Goal: Task Accomplishment & Management: Complete application form

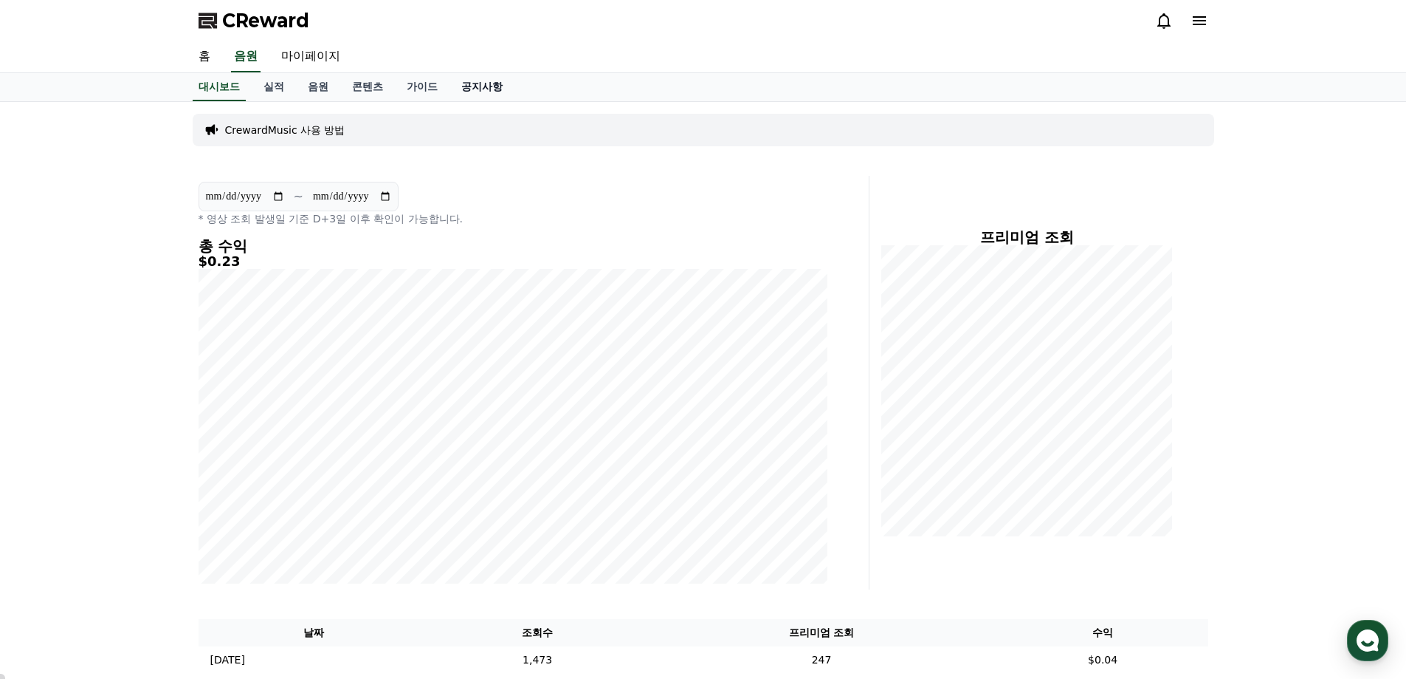
click at [488, 86] on link "공지사항" at bounding box center [482, 87] width 65 height 28
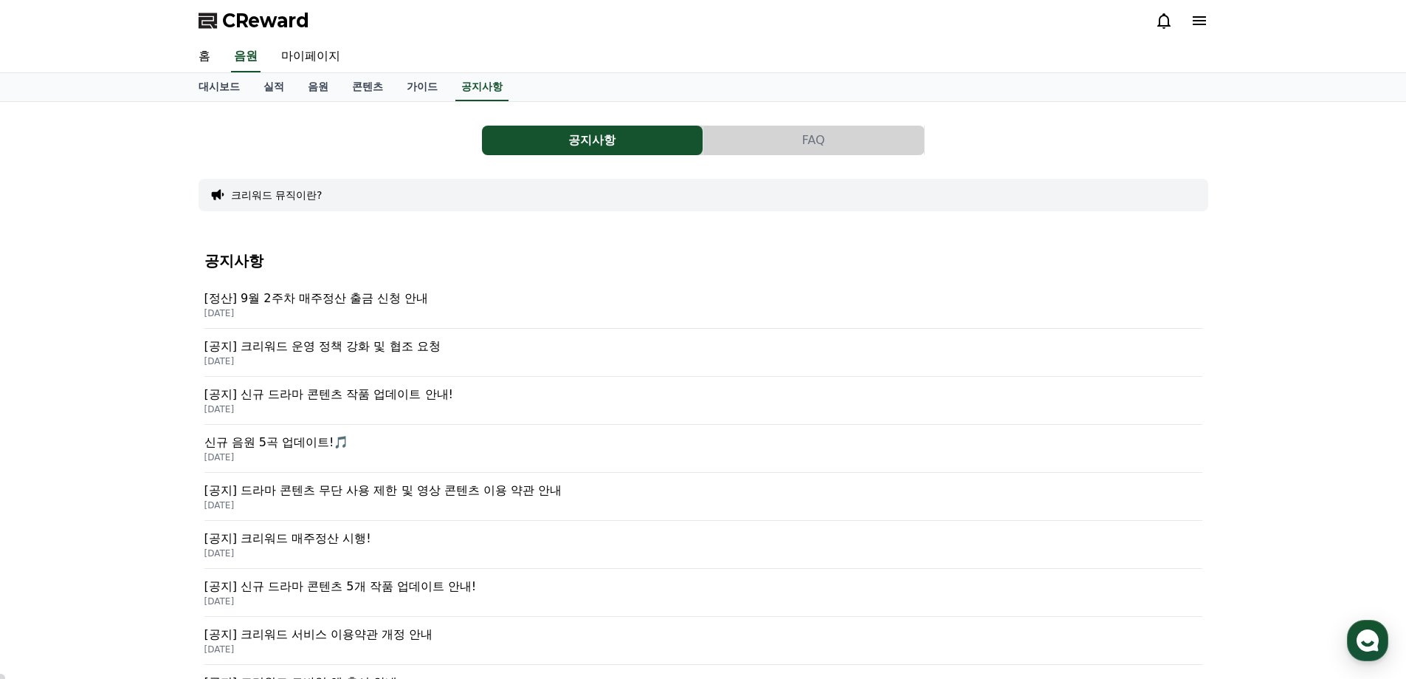
click at [895, 41] on div "CReward" at bounding box center [704, 20] width 1034 height 41
click at [370, 84] on link "콘텐츠" at bounding box center [367, 87] width 55 height 28
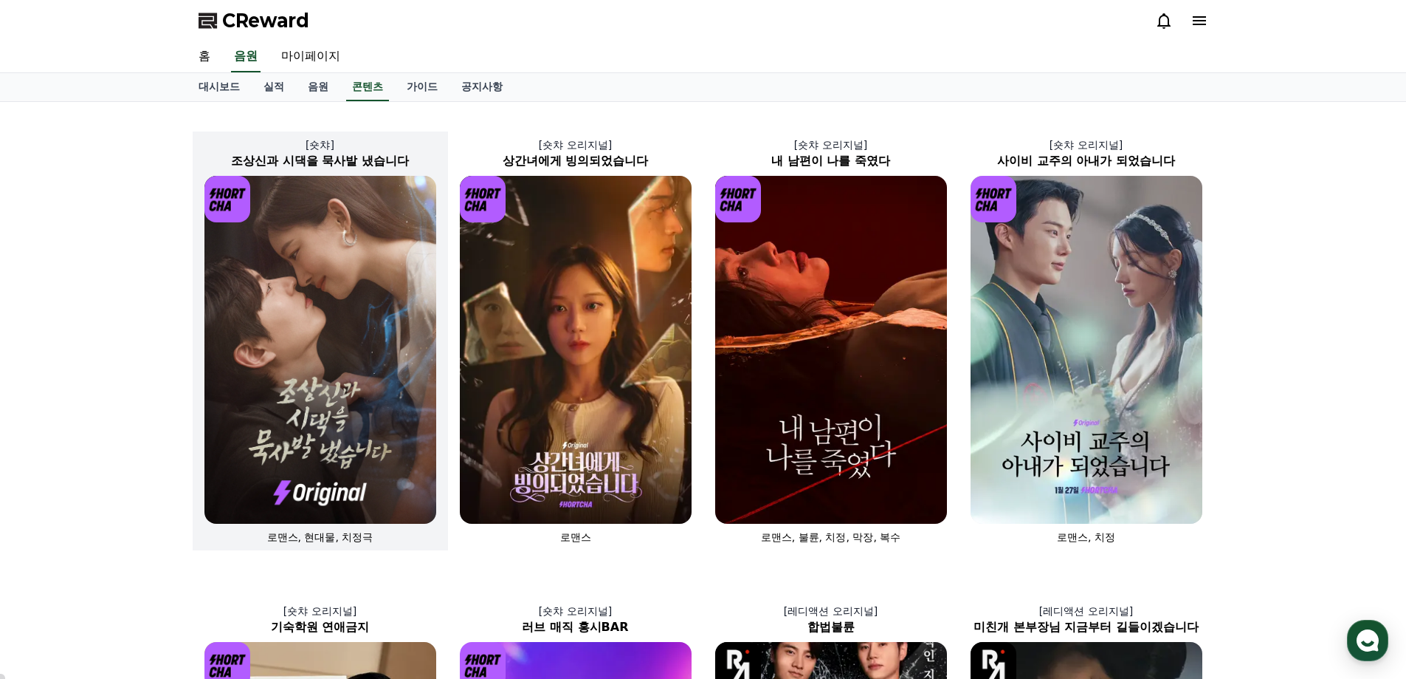
click at [326, 329] on img at bounding box center [321, 350] width 232 height 348
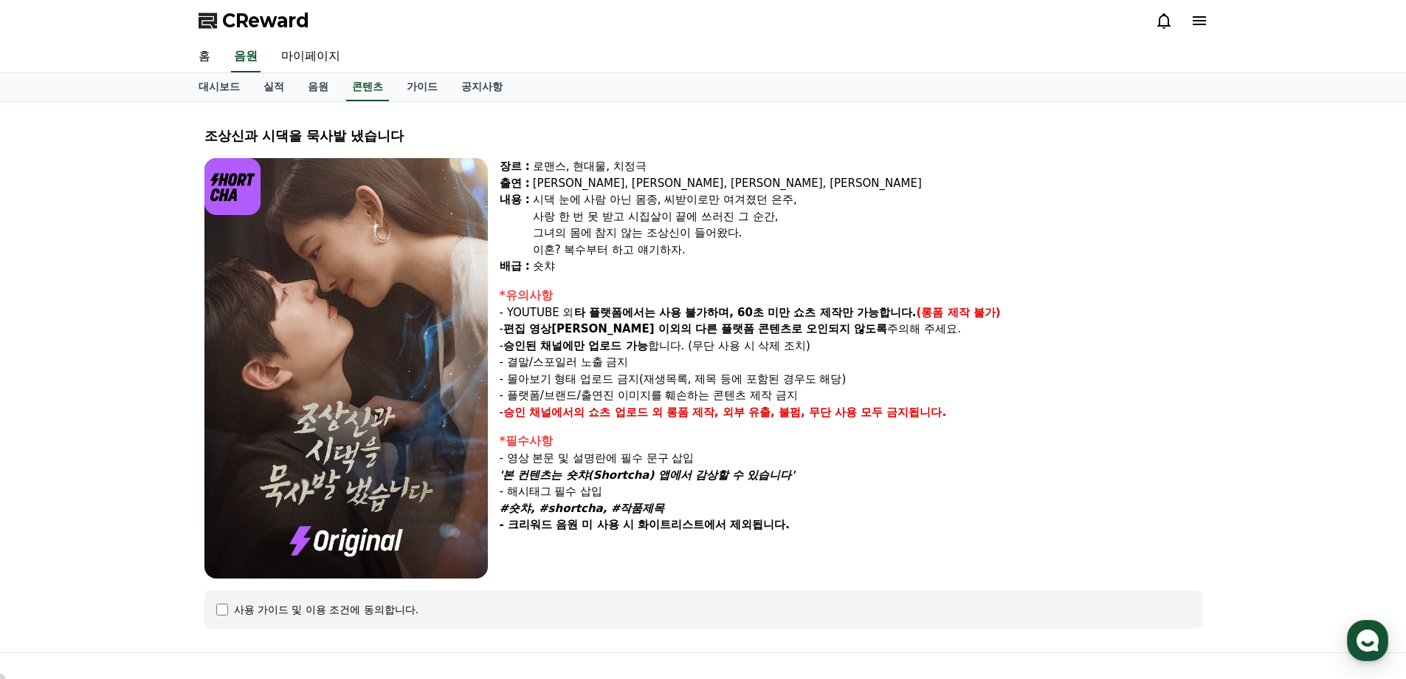
select select
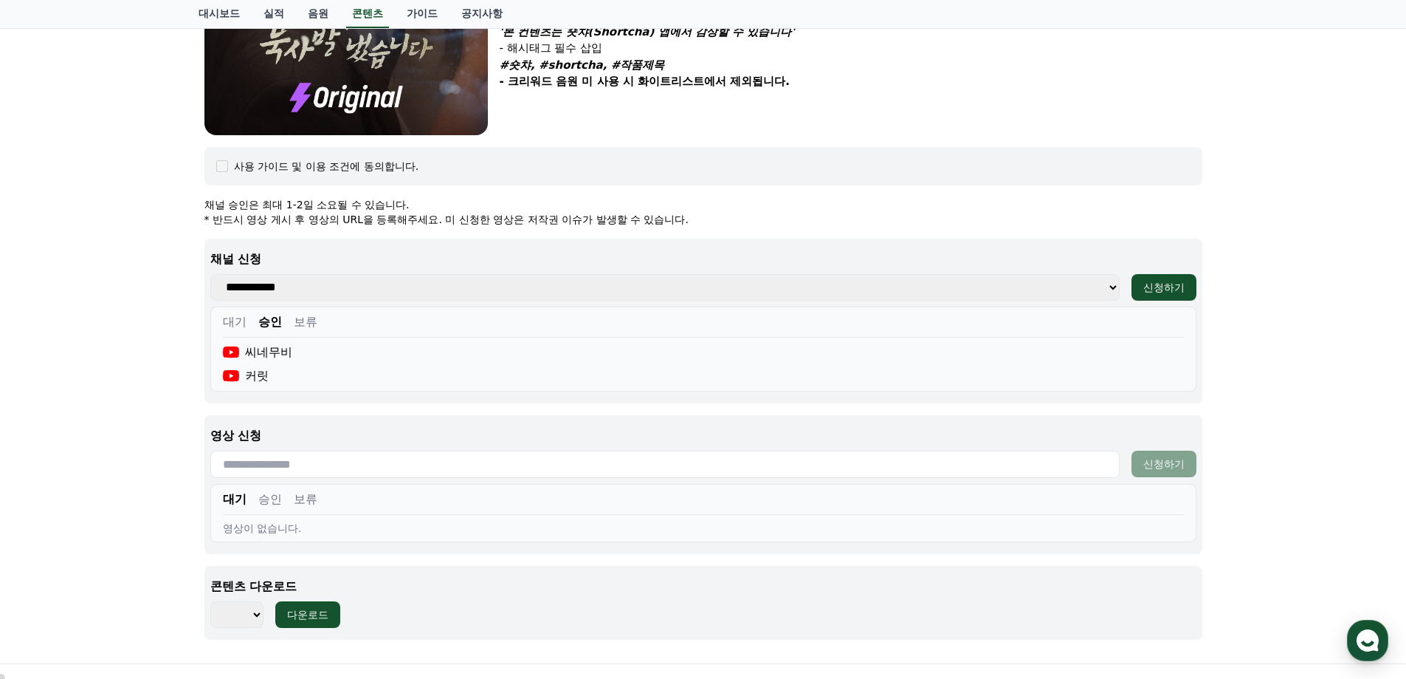
scroll to position [611, 0]
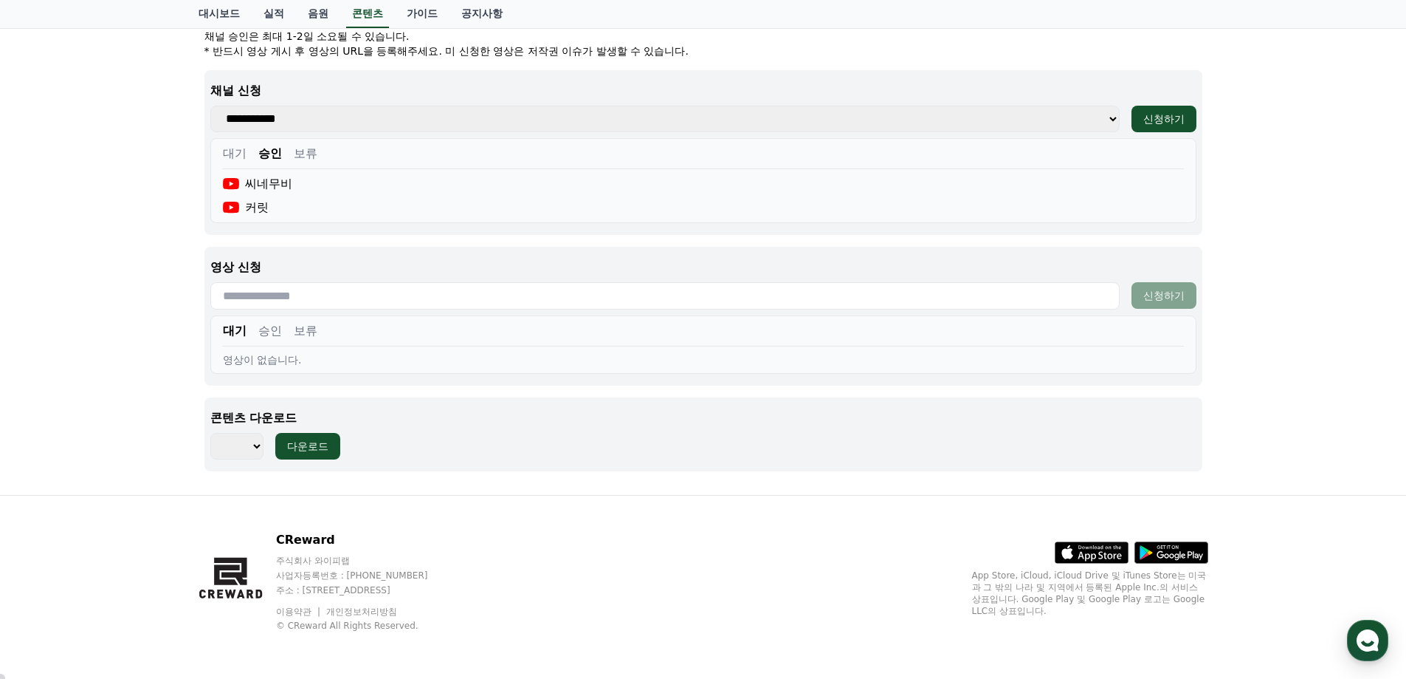
click at [286, 295] on input "text" at bounding box center [665, 295] width 910 height 27
paste input "**********"
click at [1168, 294] on div "신청하기" at bounding box center [1164, 295] width 41 height 15
click at [1171, 298] on div "신청하기" at bounding box center [1164, 295] width 41 height 15
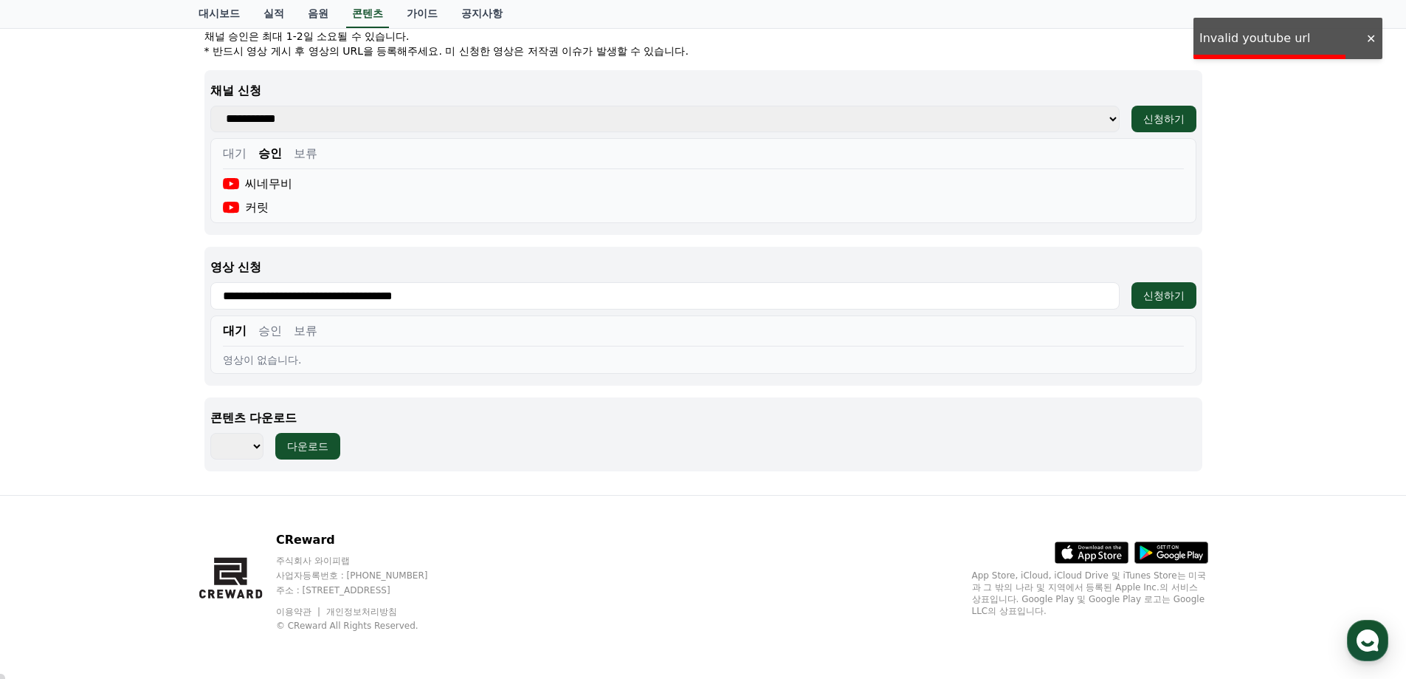
drag, startPoint x: 1325, startPoint y: 28, endPoint x: 1325, endPoint y: 39, distance: 11.1
click at [1325, 33] on div "CReward 홈 음원 마이페이지 대시보드 실적 음원 콘텐츠 가이드 공지사항 조상신과 시댁을 묵사발 냈습니다 장르 : 로맨스, 현대물, 치정극…" at bounding box center [703, 34] width 1406 height 1290
drag, startPoint x: 1212, startPoint y: 44, endPoint x: 1287, endPoint y: 49, distance: 74.7
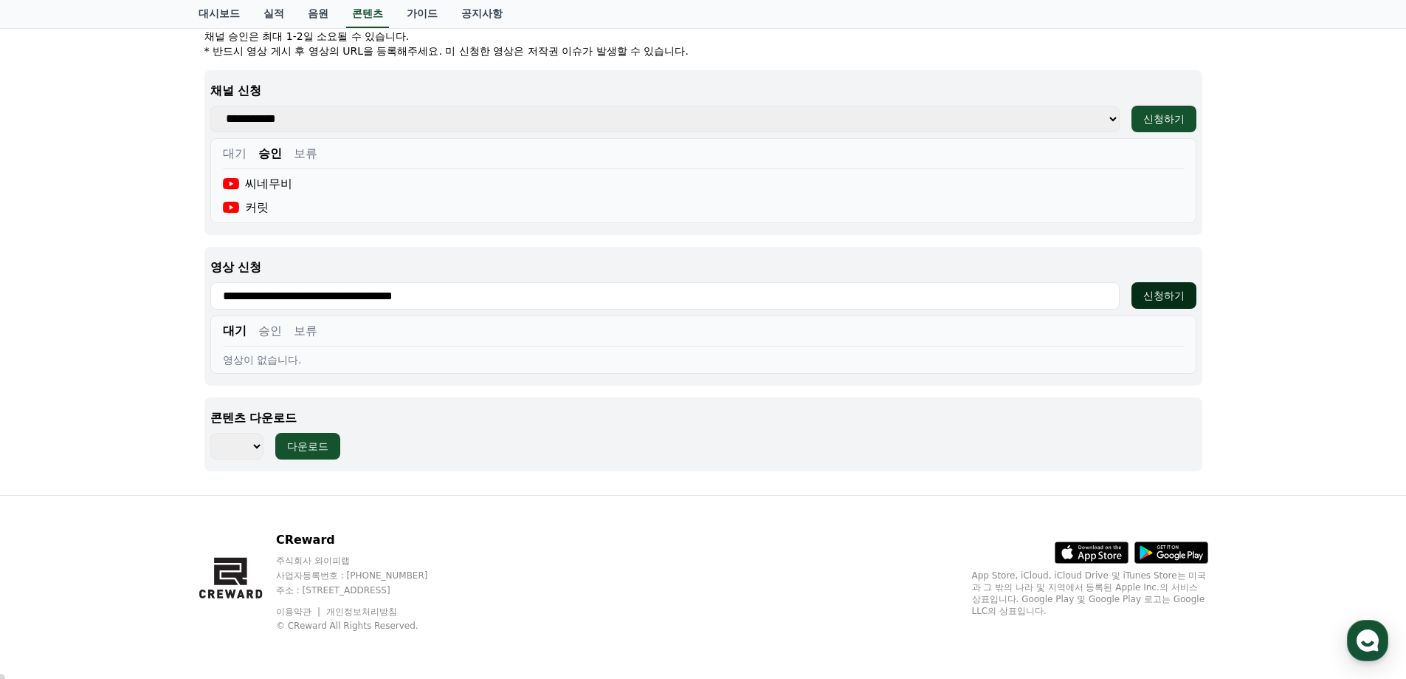
click at [1163, 300] on div "신청하기" at bounding box center [1164, 295] width 41 height 15
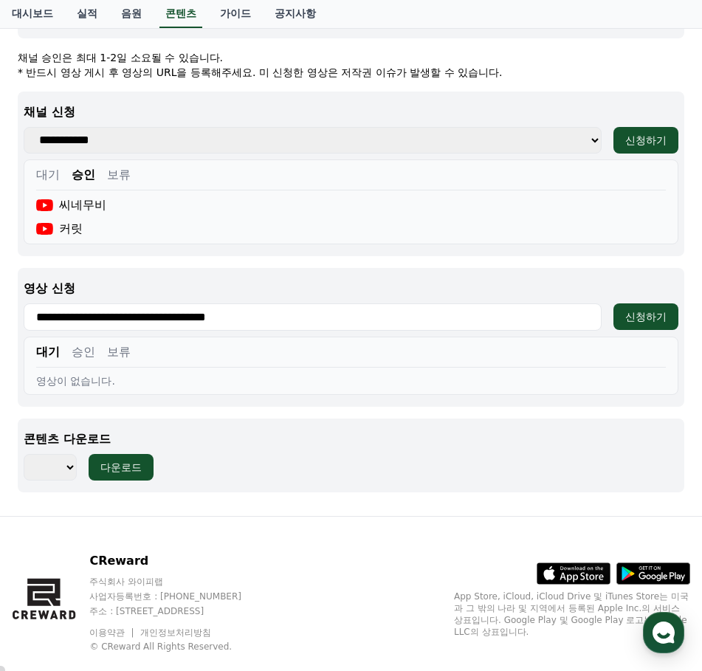
click at [284, 346] on div "대기 승인 보류" at bounding box center [351, 355] width 630 height 24
click at [646, 309] on div "신청하기" at bounding box center [645, 316] width 41 height 15
drag, startPoint x: 227, startPoint y: 345, endPoint x: 245, endPoint y: 349, distance: 19.0
click at [227, 344] on div "대기 승인 보류" at bounding box center [351, 355] width 630 height 24
drag, startPoint x: 74, startPoint y: 300, endPoint x: 22, endPoint y: 298, distance: 51.8
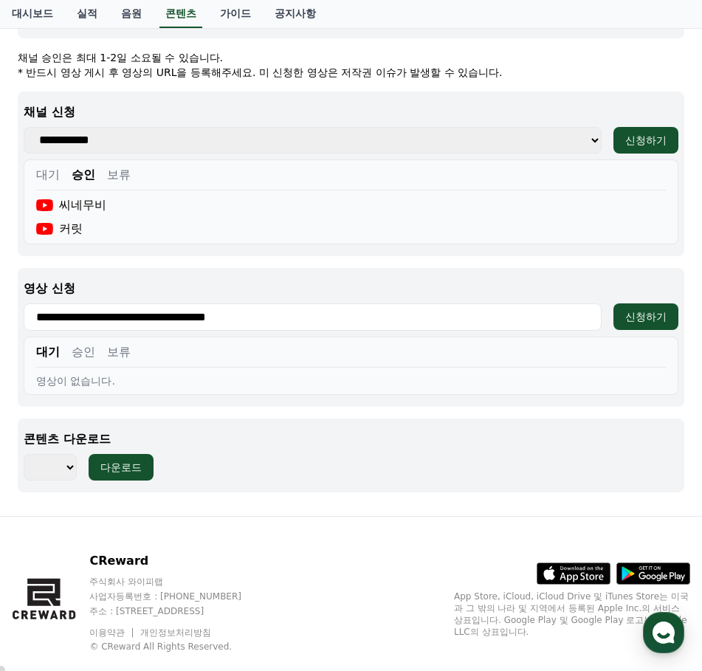
click at [25, 303] on input "**********" at bounding box center [313, 316] width 578 height 27
type input "**********"
click at [639, 309] on div "신청하기" at bounding box center [645, 316] width 41 height 15
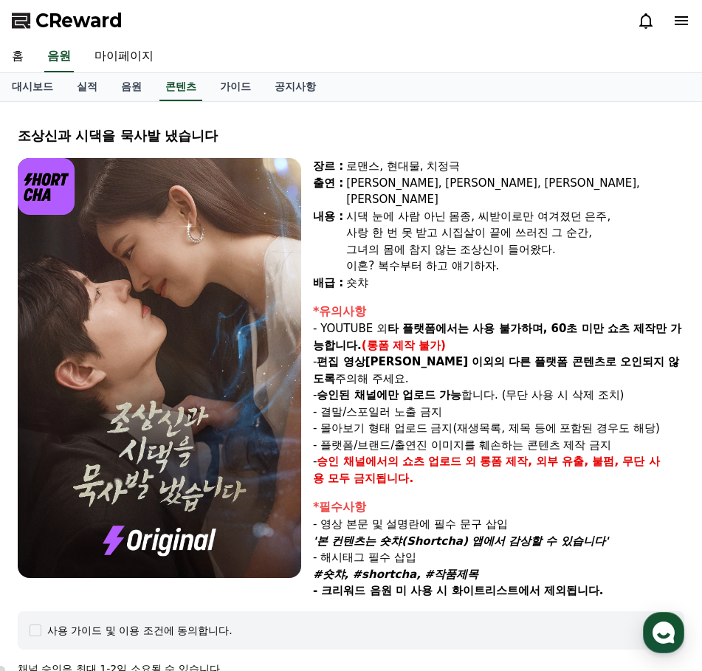
select select
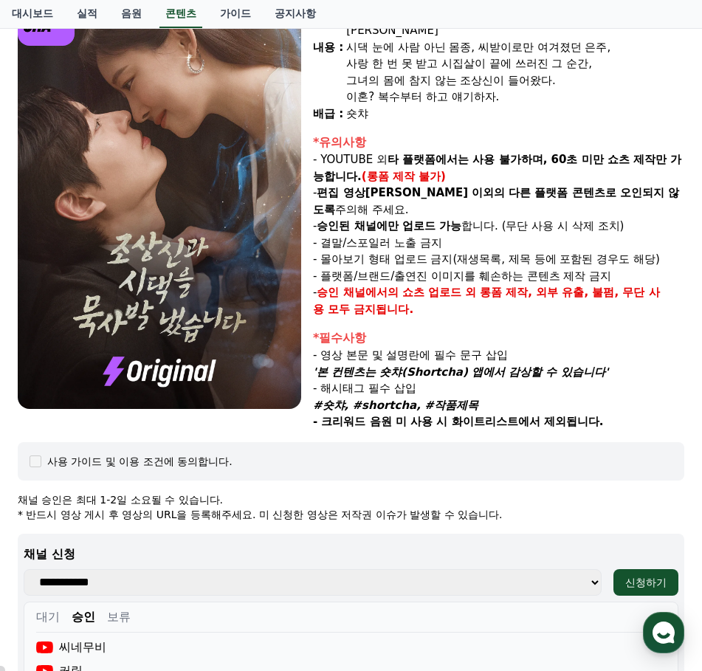
scroll to position [538, 0]
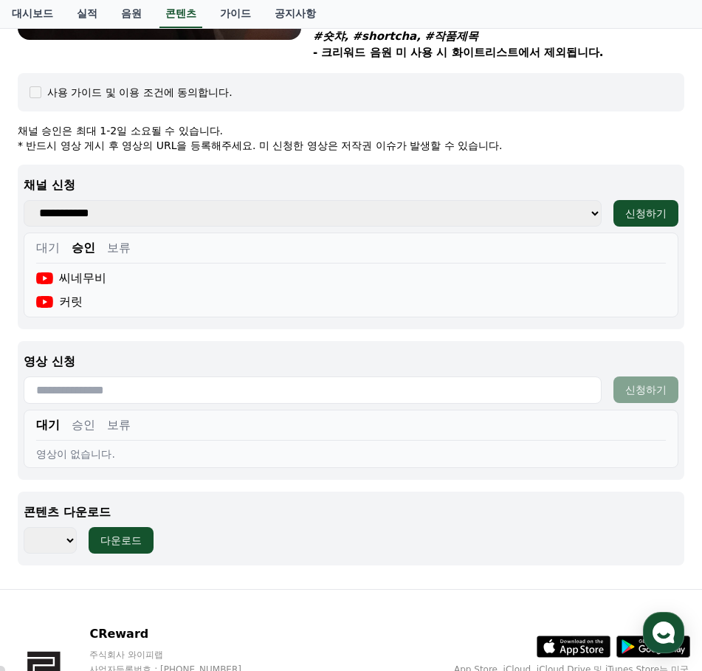
click at [85, 416] on button "승인" at bounding box center [84, 425] width 24 height 18
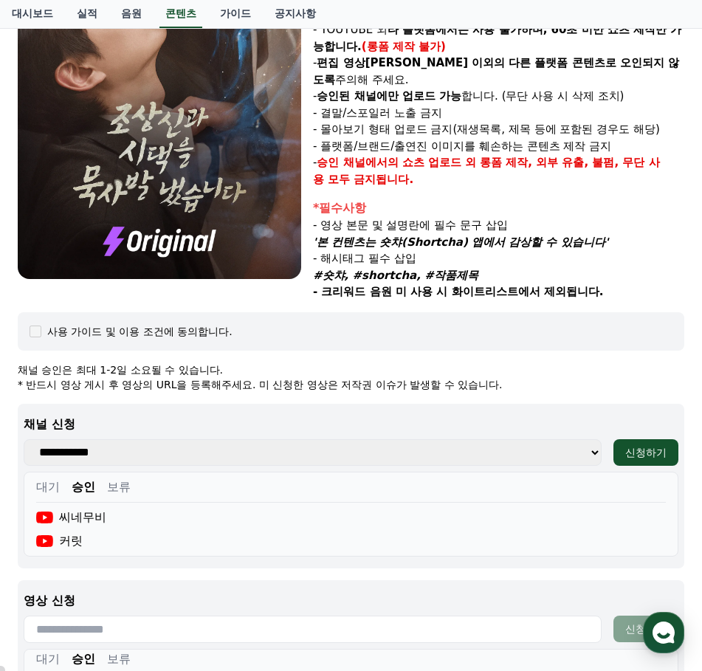
scroll to position [0, 0]
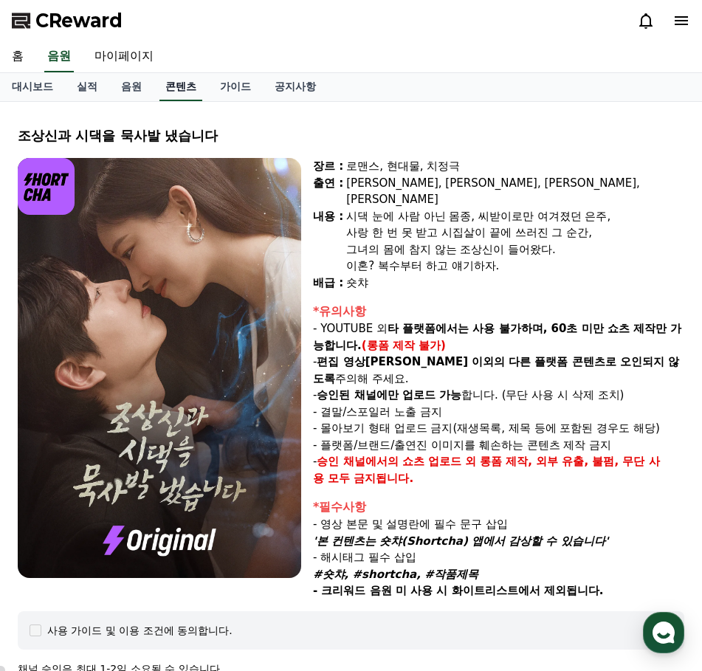
click at [183, 85] on link "콘텐츠" at bounding box center [180, 87] width 43 height 28
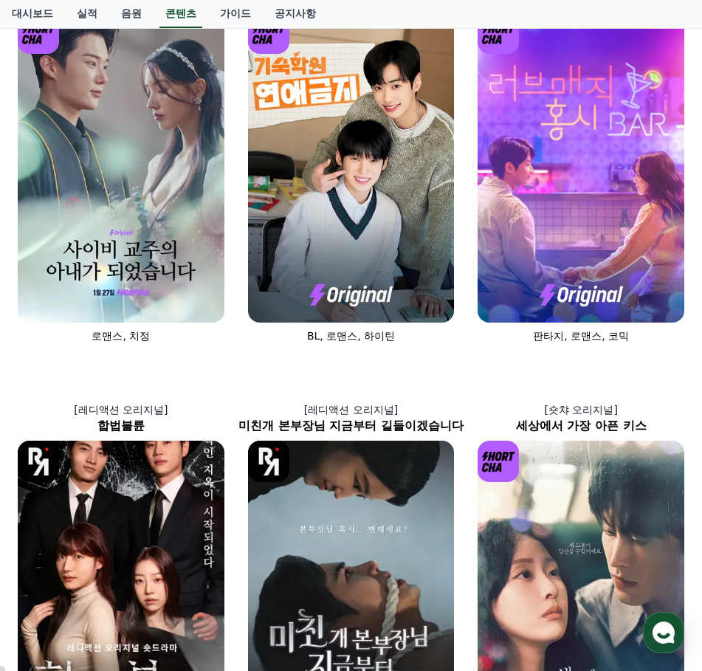
scroll to position [886, 0]
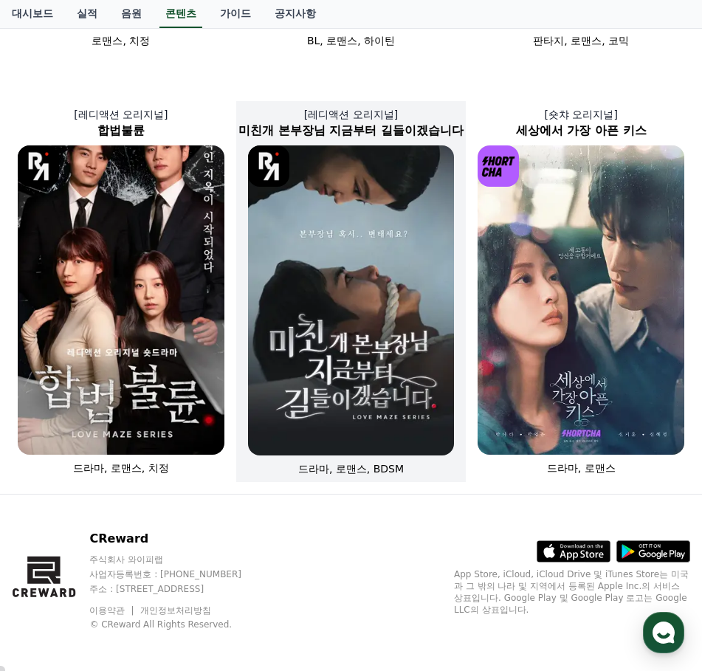
click at [354, 351] on img at bounding box center [351, 300] width 207 height 310
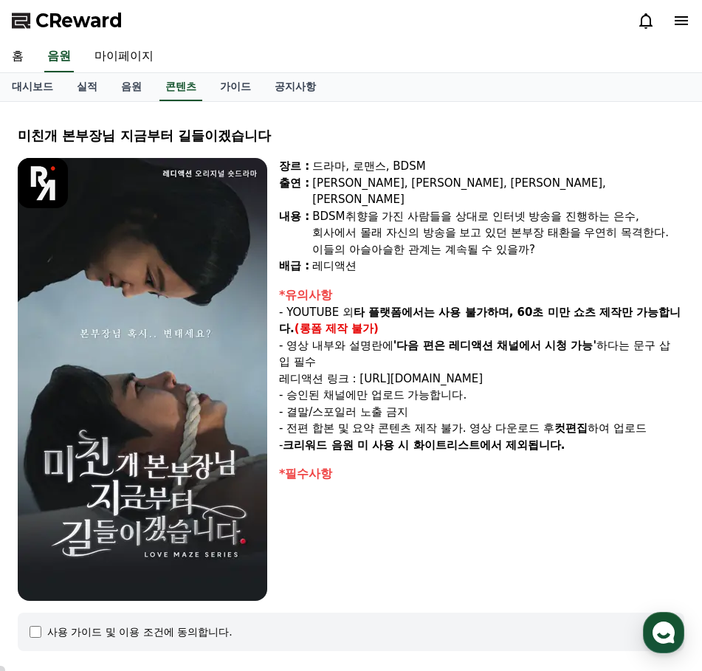
select select
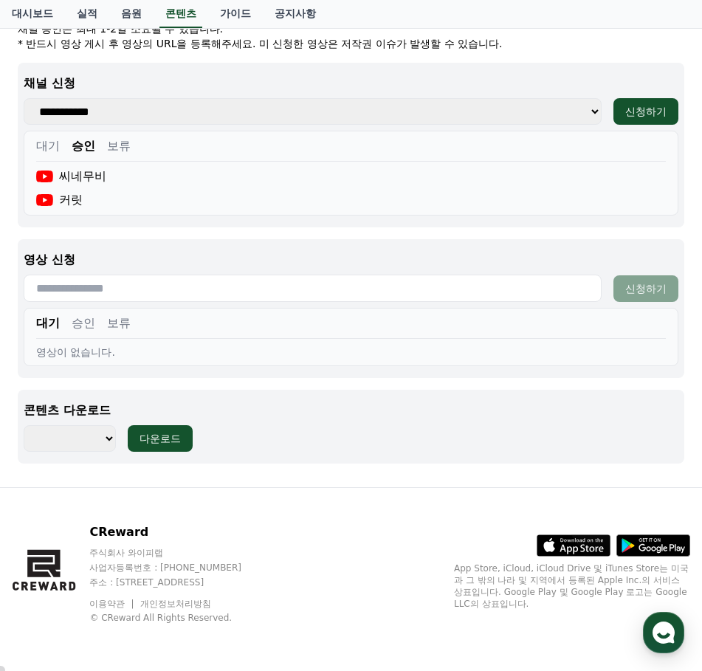
scroll to position [568, 0]
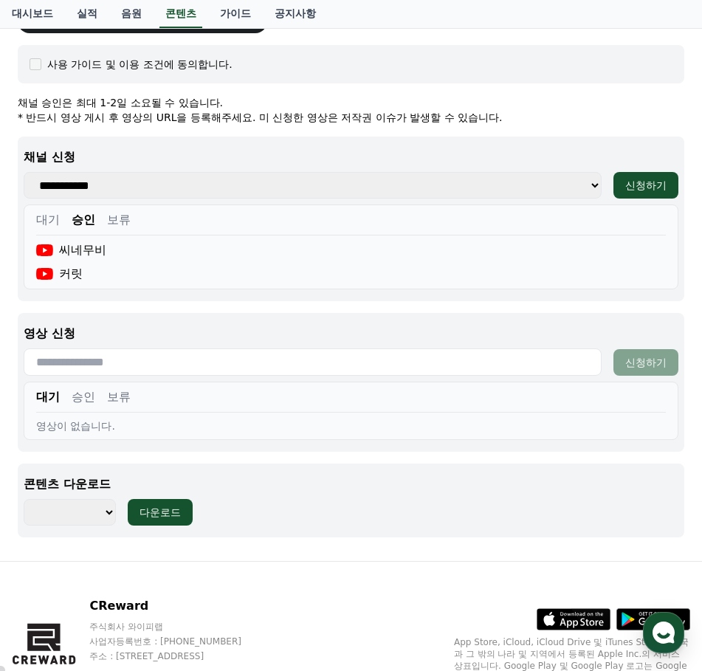
click at [96, 511] on select "******** ******** ******** ******** ******** ******** ******** ******** *******…" at bounding box center [70, 512] width 92 height 27
click at [566, 97] on p "채널 승인은 최대 1-2일 소요될 수 있습니다." at bounding box center [351, 102] width 667 height 15
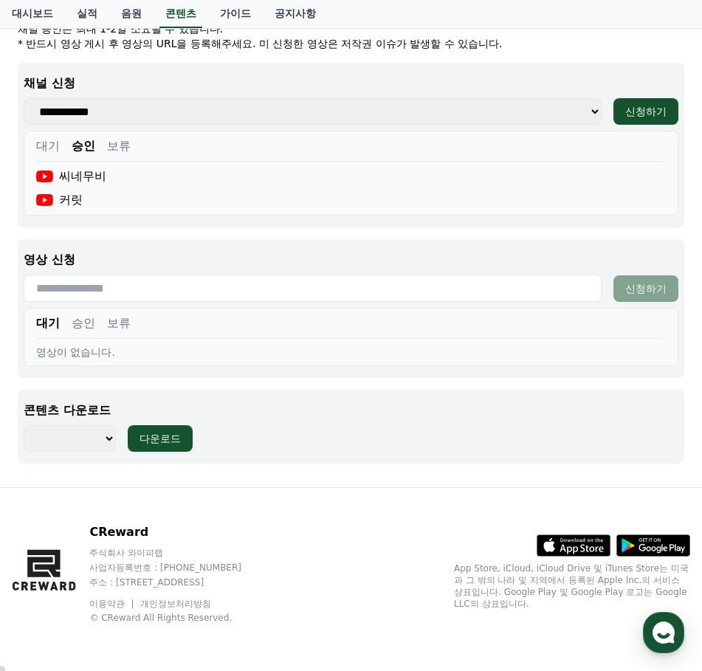
click at [109, 438] on select "******** ******** ******** ******** ******** ******** ******** ******** *******…" at bounding box center [70, 438] width 92 height 27
click at [316, 434] on div "******** ******** ******** ******** ******** ******** ******** ******** *******…" at bounding box center [351, 438] width 655 height 27
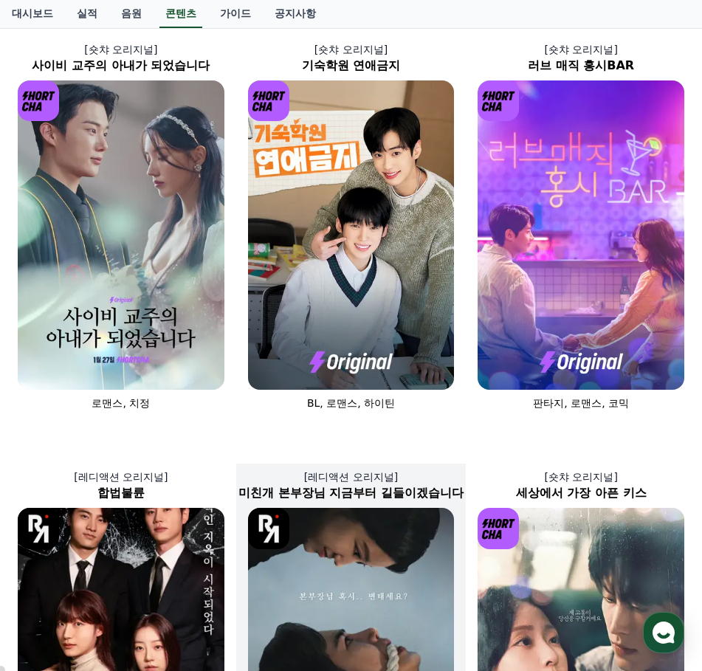
scroll to position [893, 0]
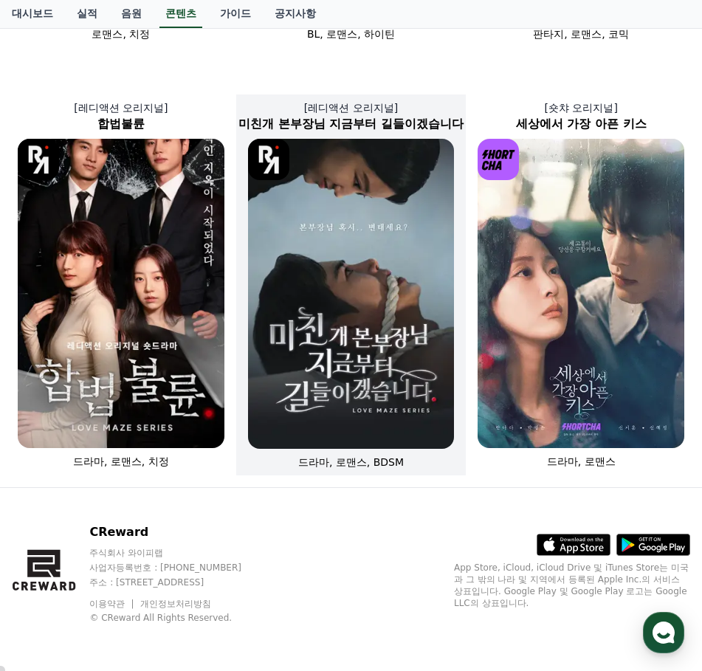
click at [370, 333] on img at bounding box center [351, 294] width 207 height 310
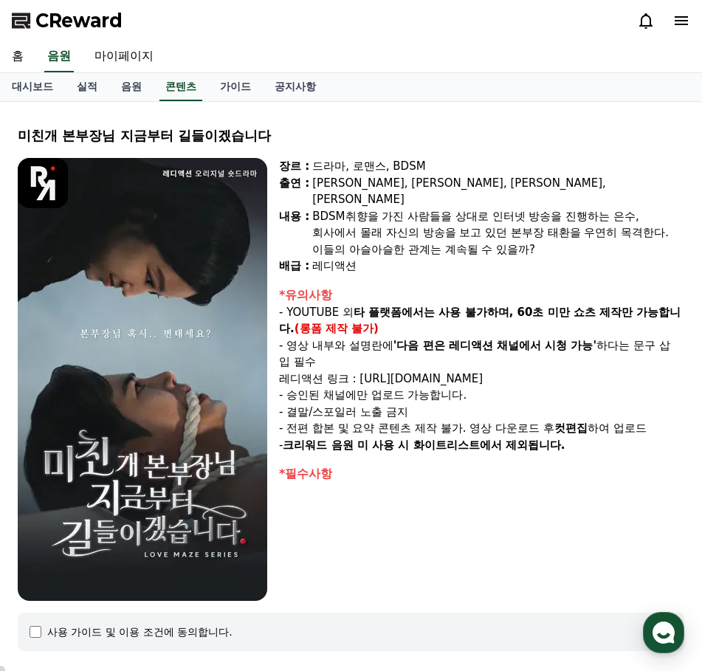
select select
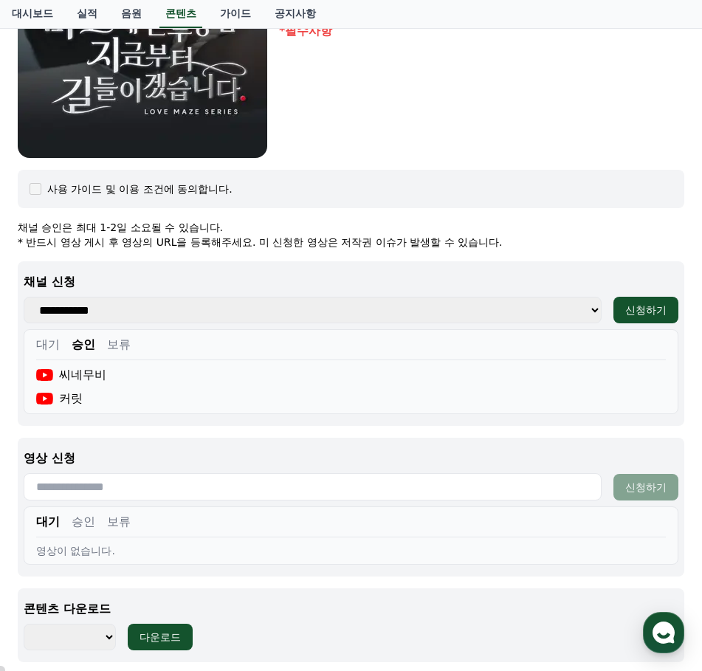
scroll to position [642, 0]
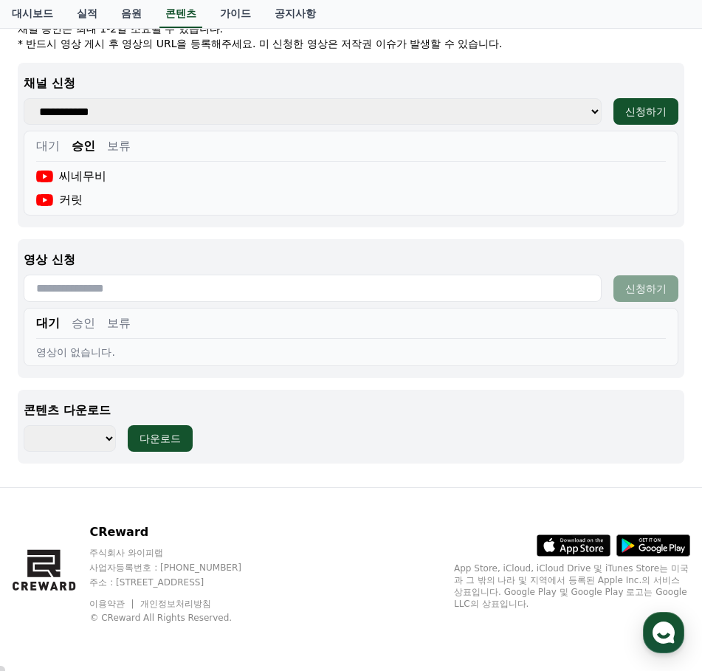
click at [106, 436] on select "******** ******** ******** ******** ******** ******** ******** ******** *******…" at bounding box center [70, 438] width 92 height 27
